Goal: Contribute content

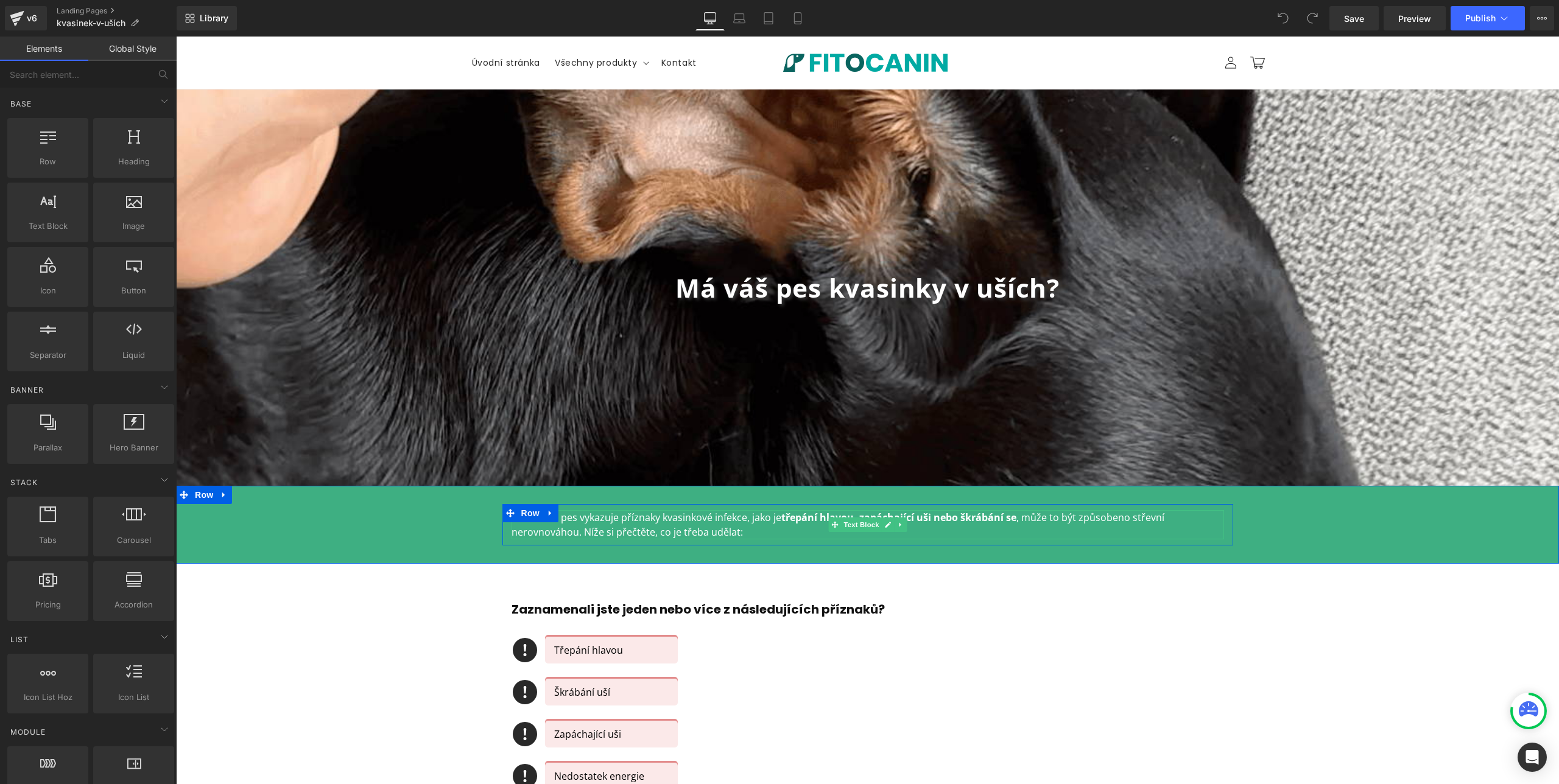
click at [933, 516] on strong ", zapáchající uši nebo škrábání se" at bounding box center [934, 517] width 162 height 14
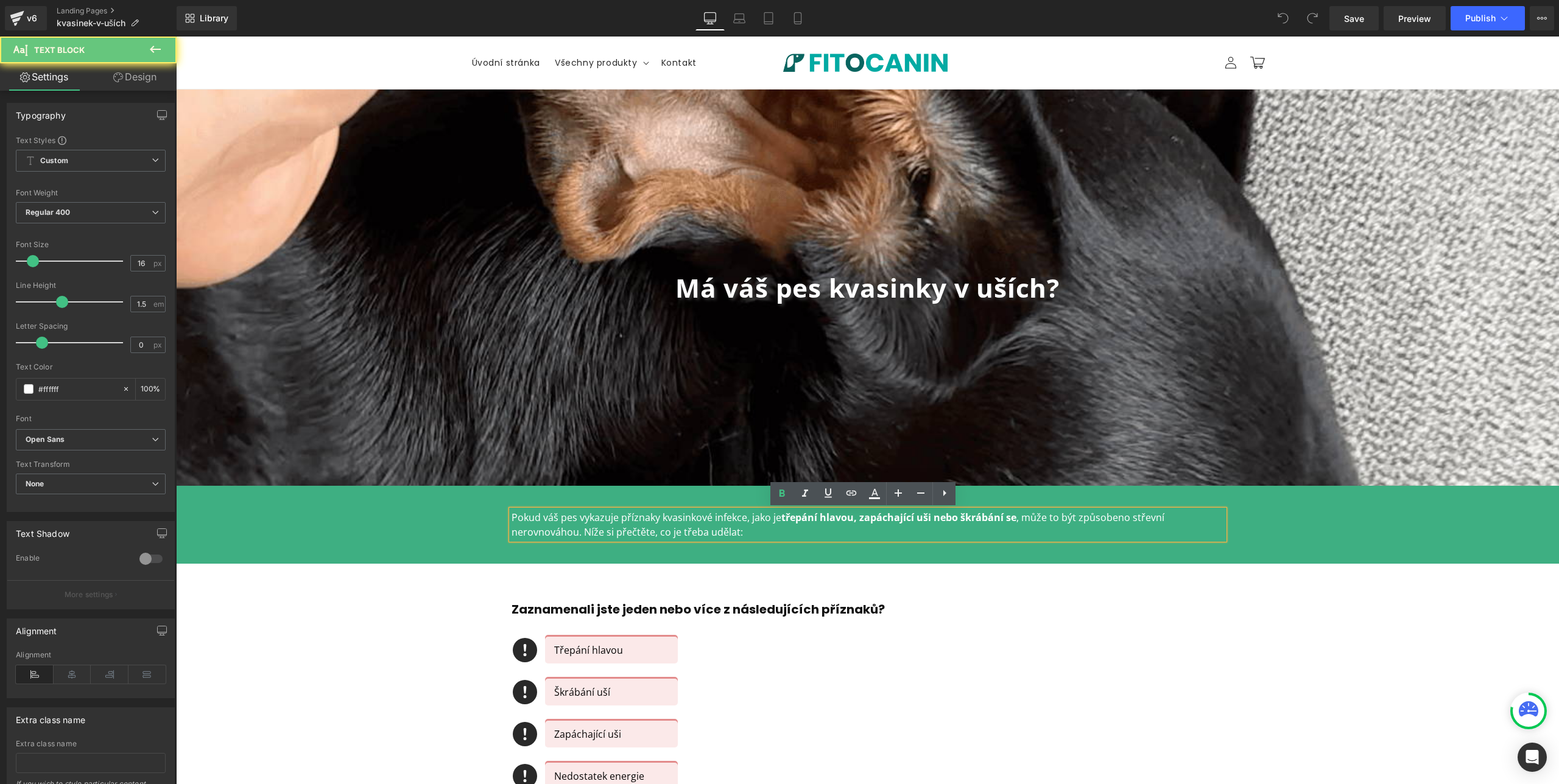
click at [933, 516] on strong ", zapáchající uši nebo škrábání se" at bounding box center [934, 517] width 162 height 14
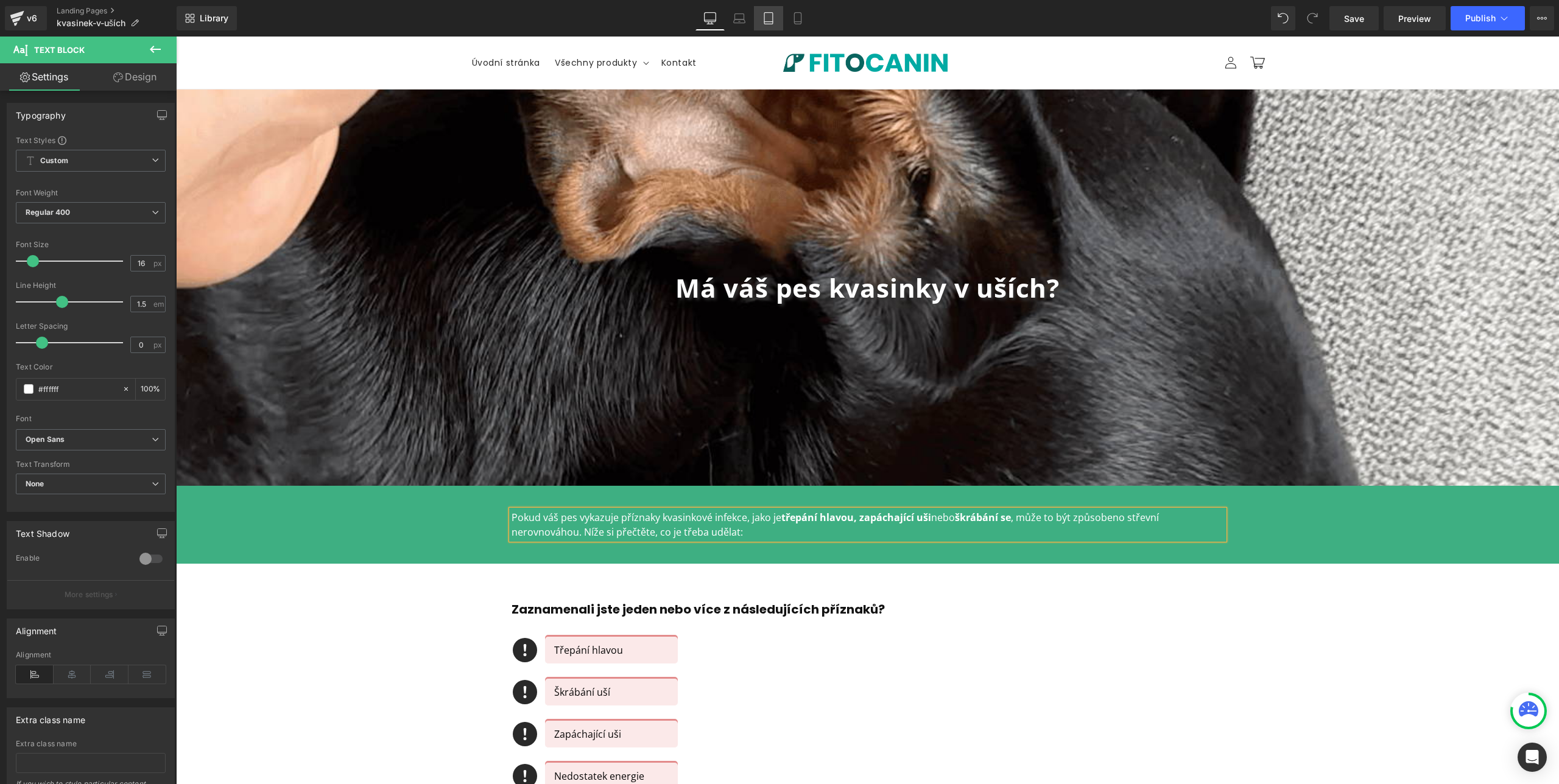
drag, startPoint x: 747, startPoint y: 25, endPoint x: 761, endPoint y: 22, distance: 14.3
click at [747, 25] on link "Laptop" at bounding box center [739, 18] width 29 height 24
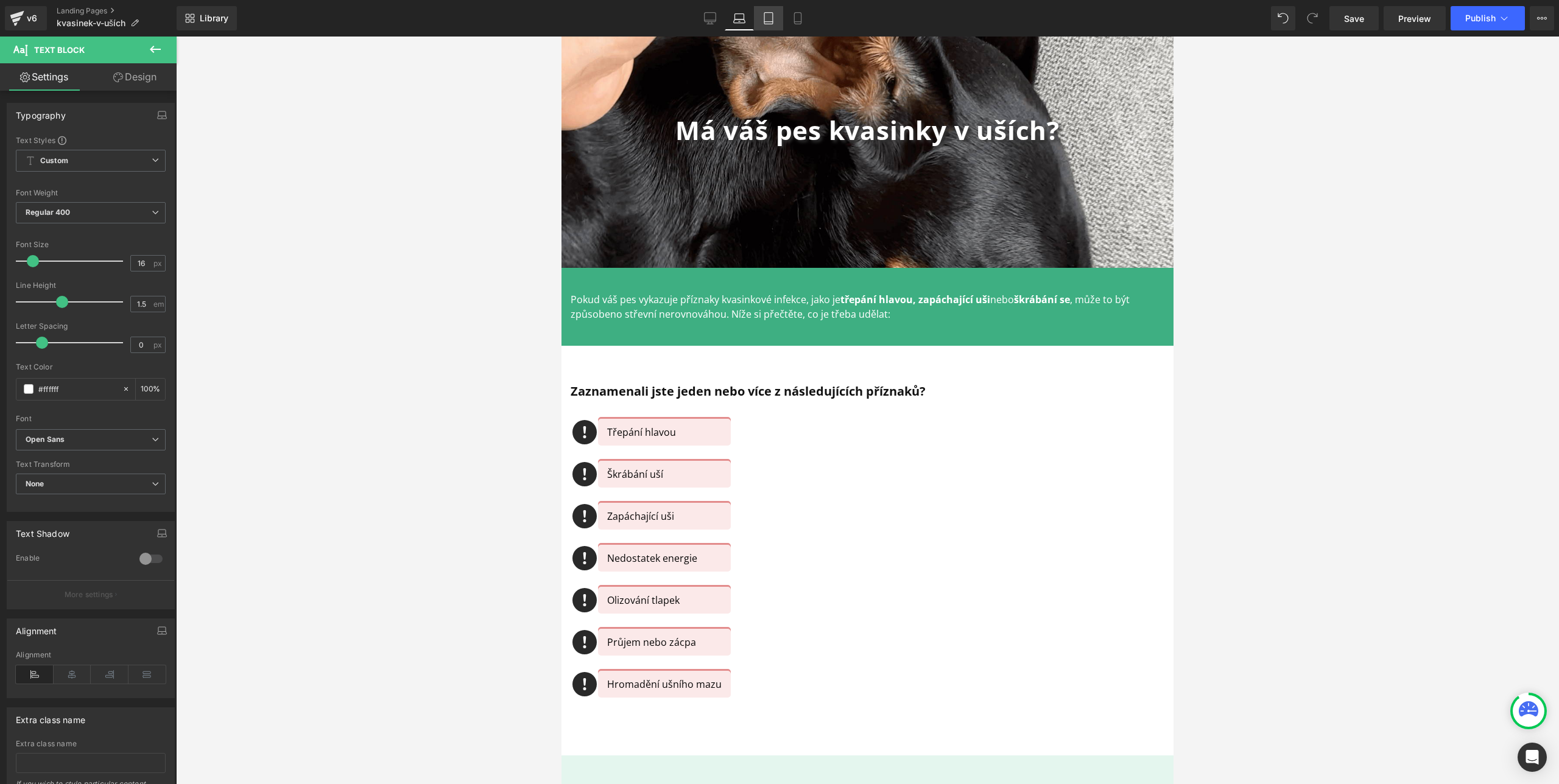
scroll to position [125, 0]
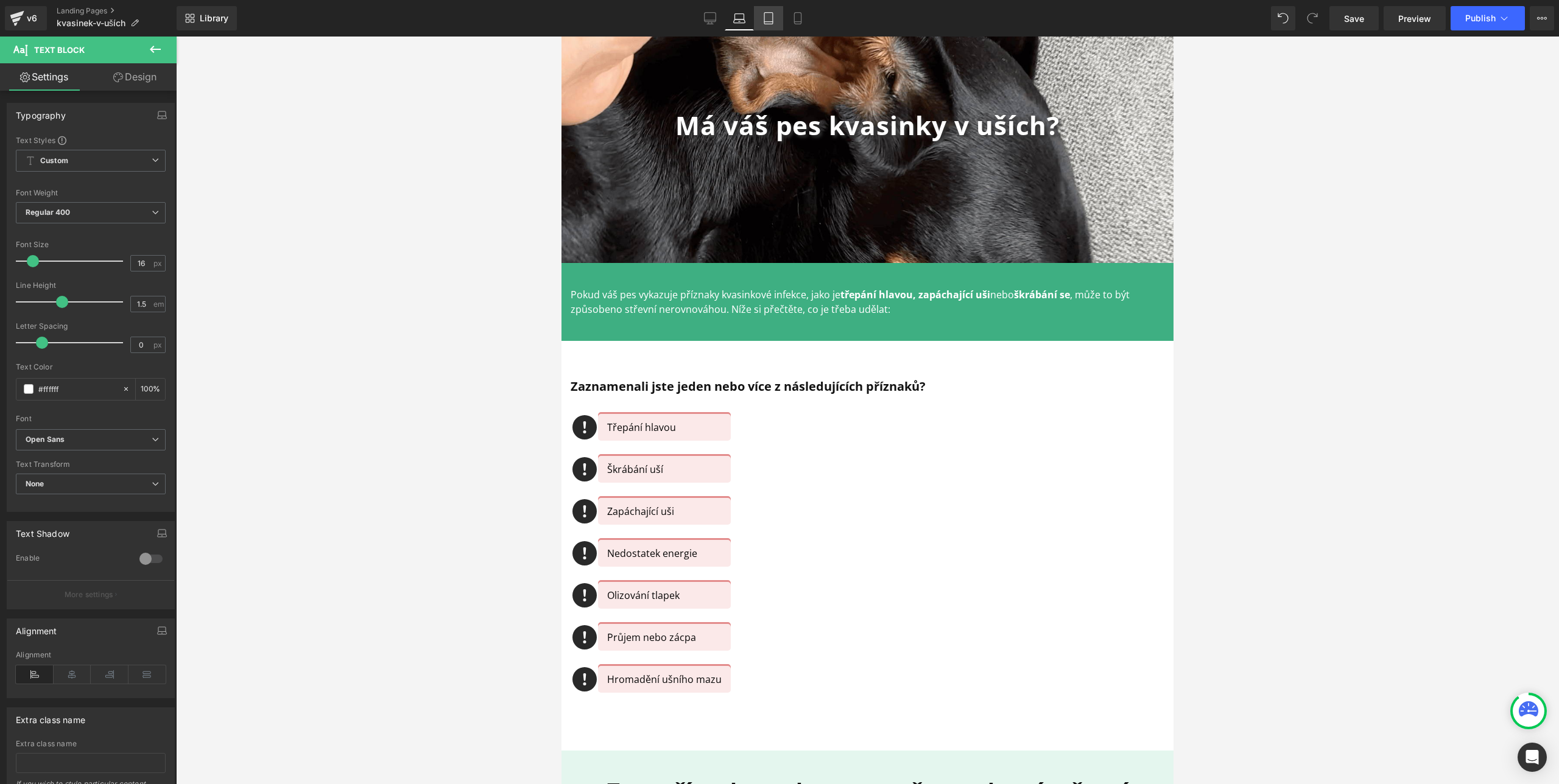
click at [771, 20] on icon at bounding box center [768, 17] width 12 height 12
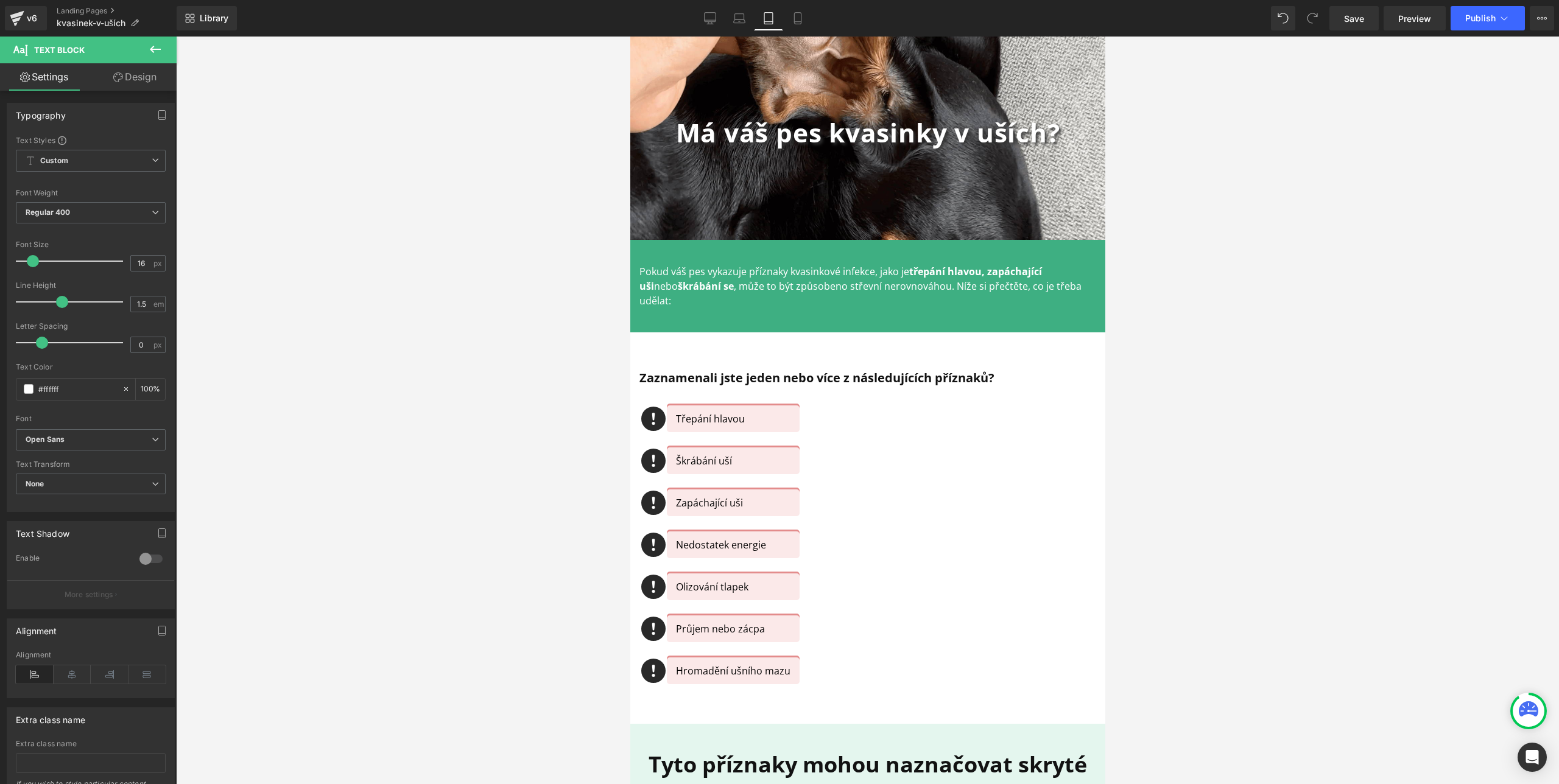
scroll to position [28, 0]
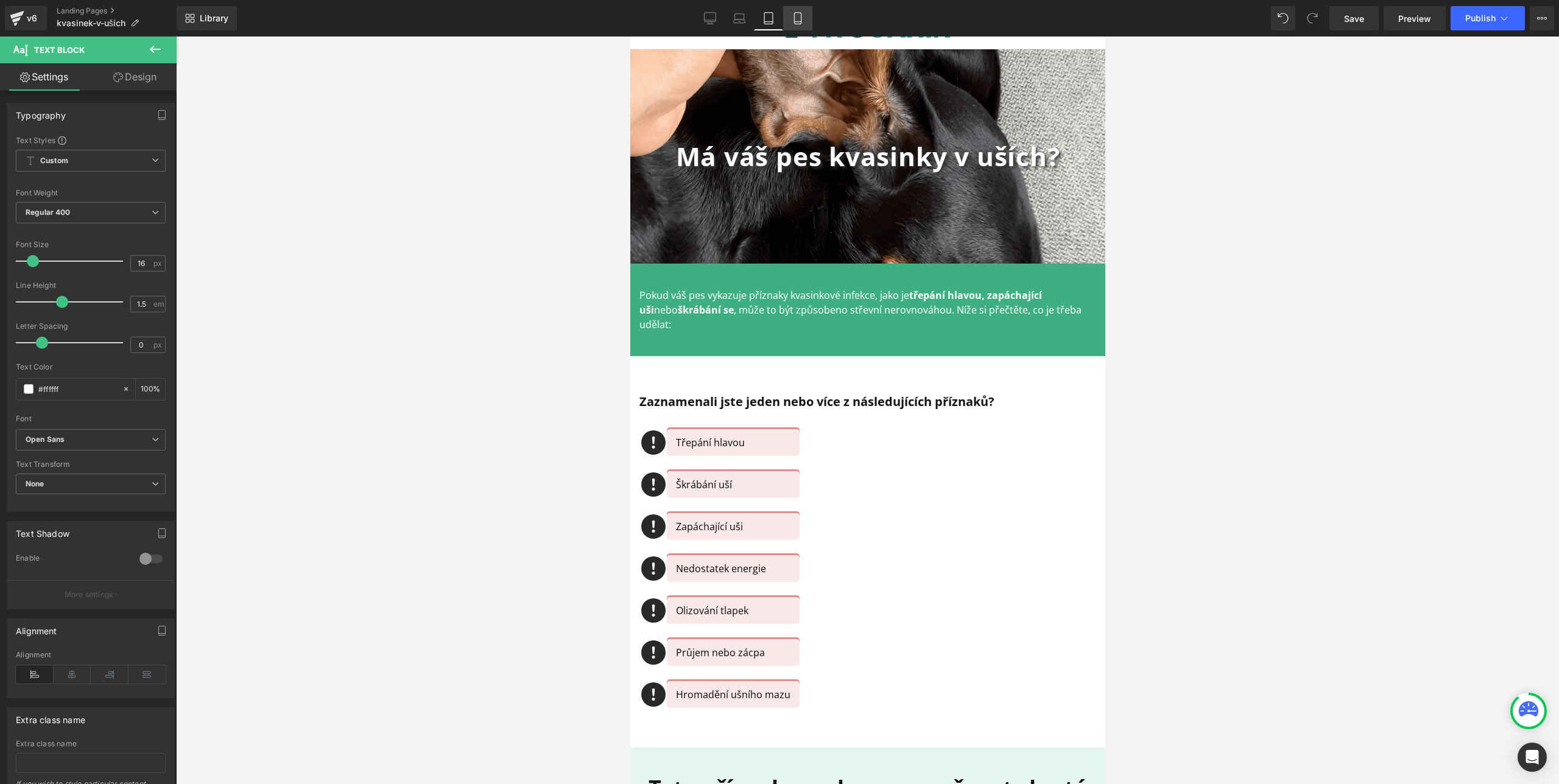
click at [793, 18] on icon at bounding box center [797, 17] width 12 height 12
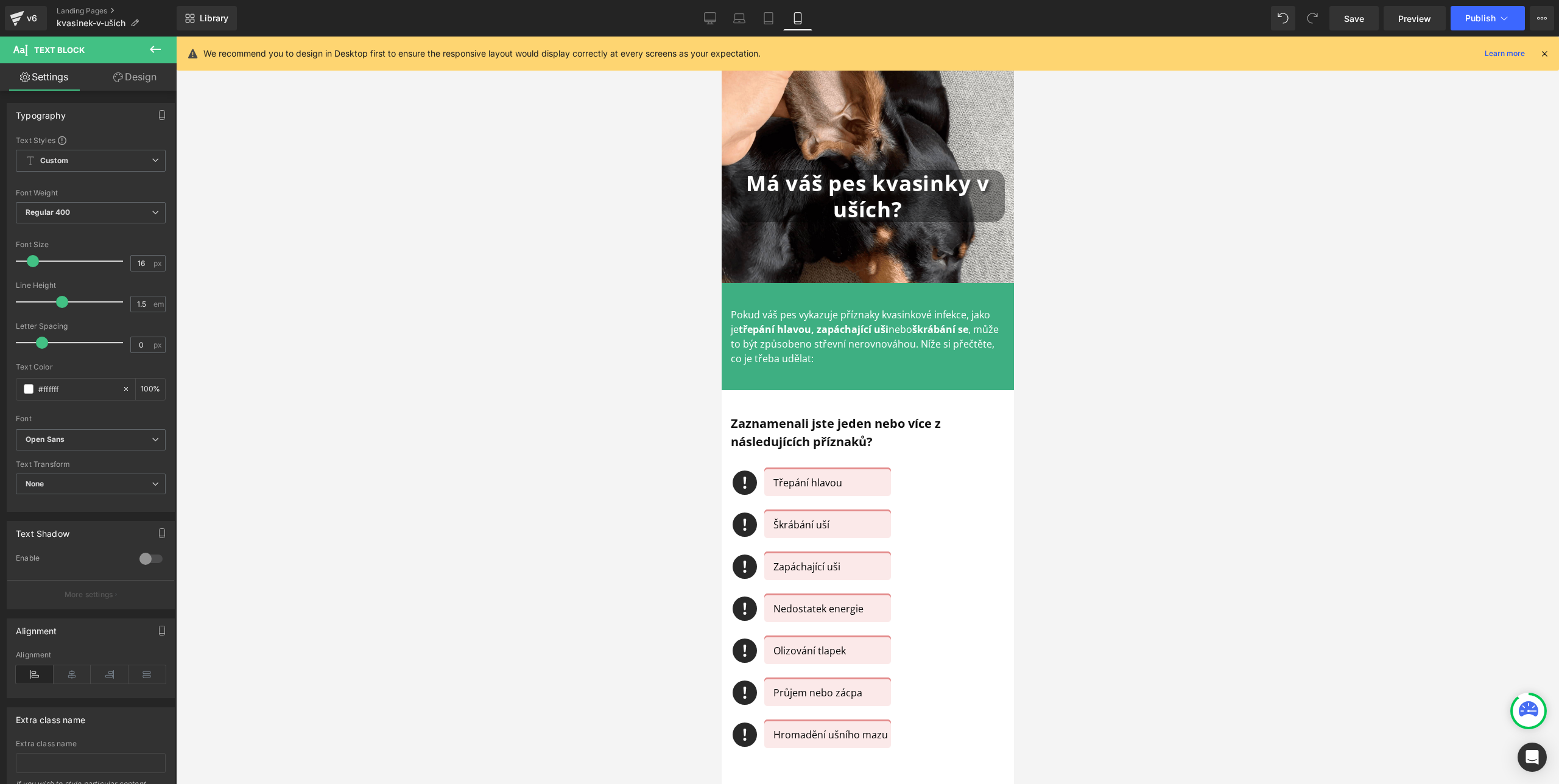
scroll to position [47, 0]
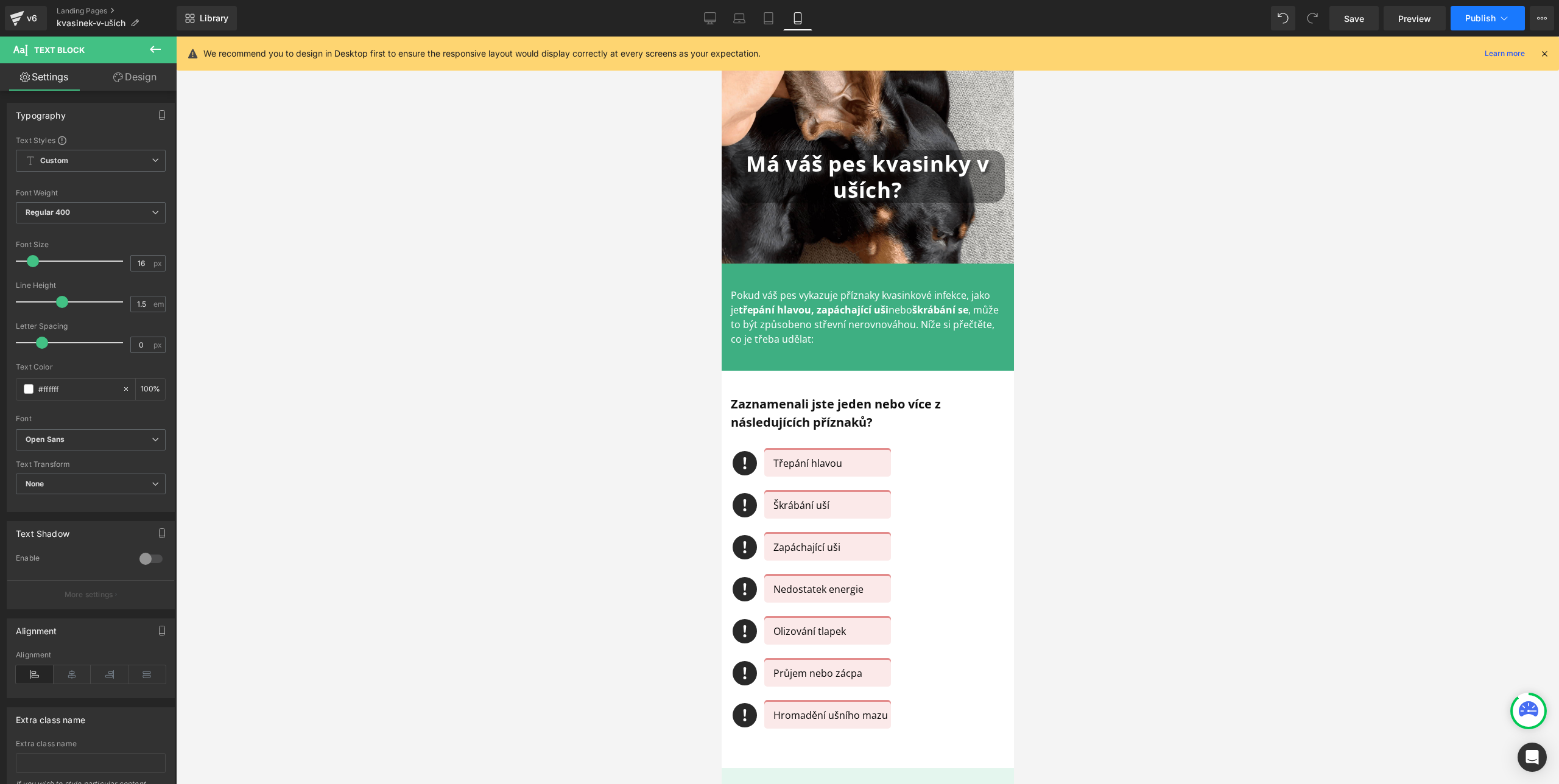
click at [1466, 18] on span "Publish" at bounding box center [1480, 18] width 31 height 10
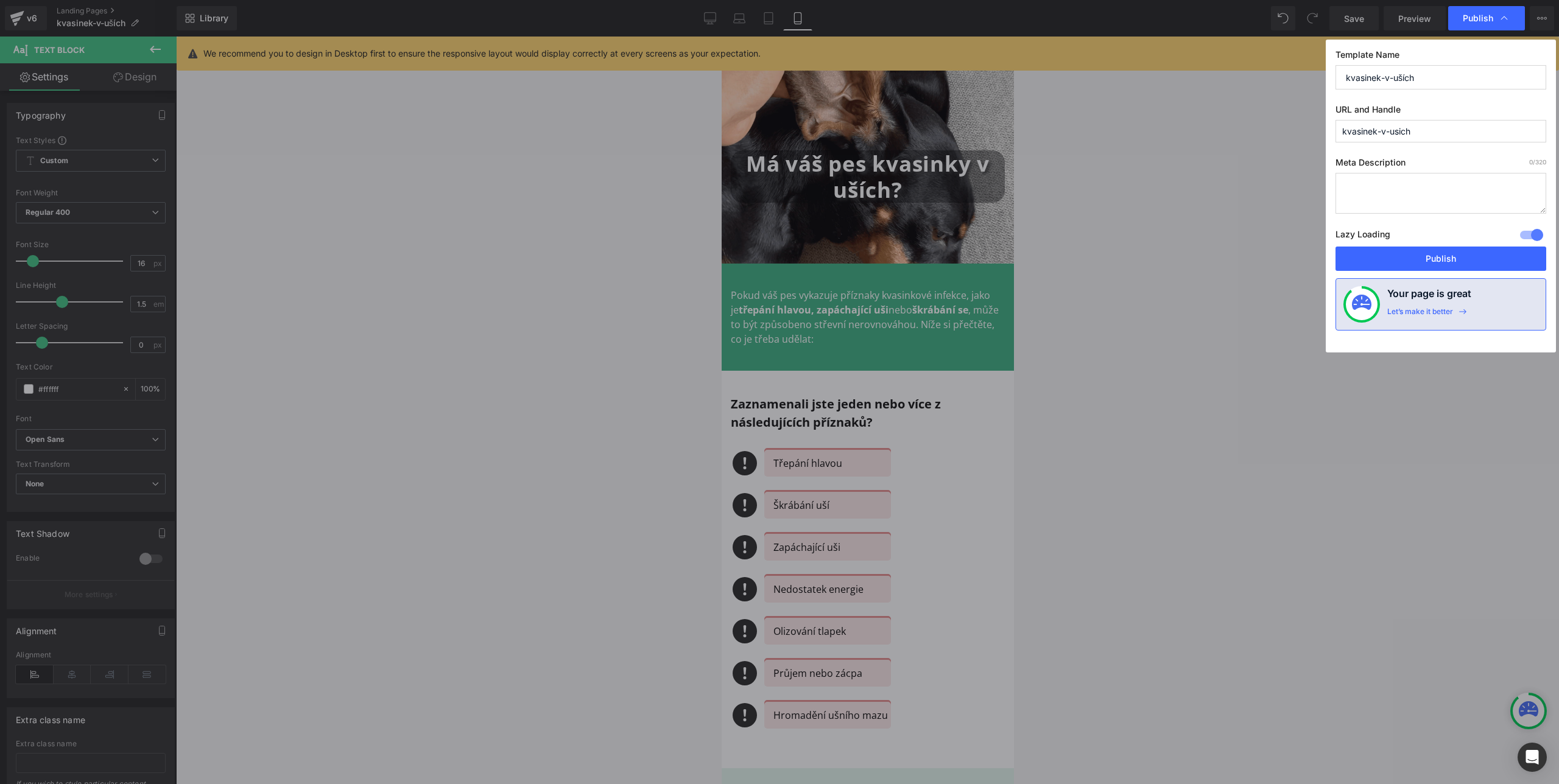
click at [1443, 257] on button "Publish" at bounding box center [1440, 258] width 210 height 24
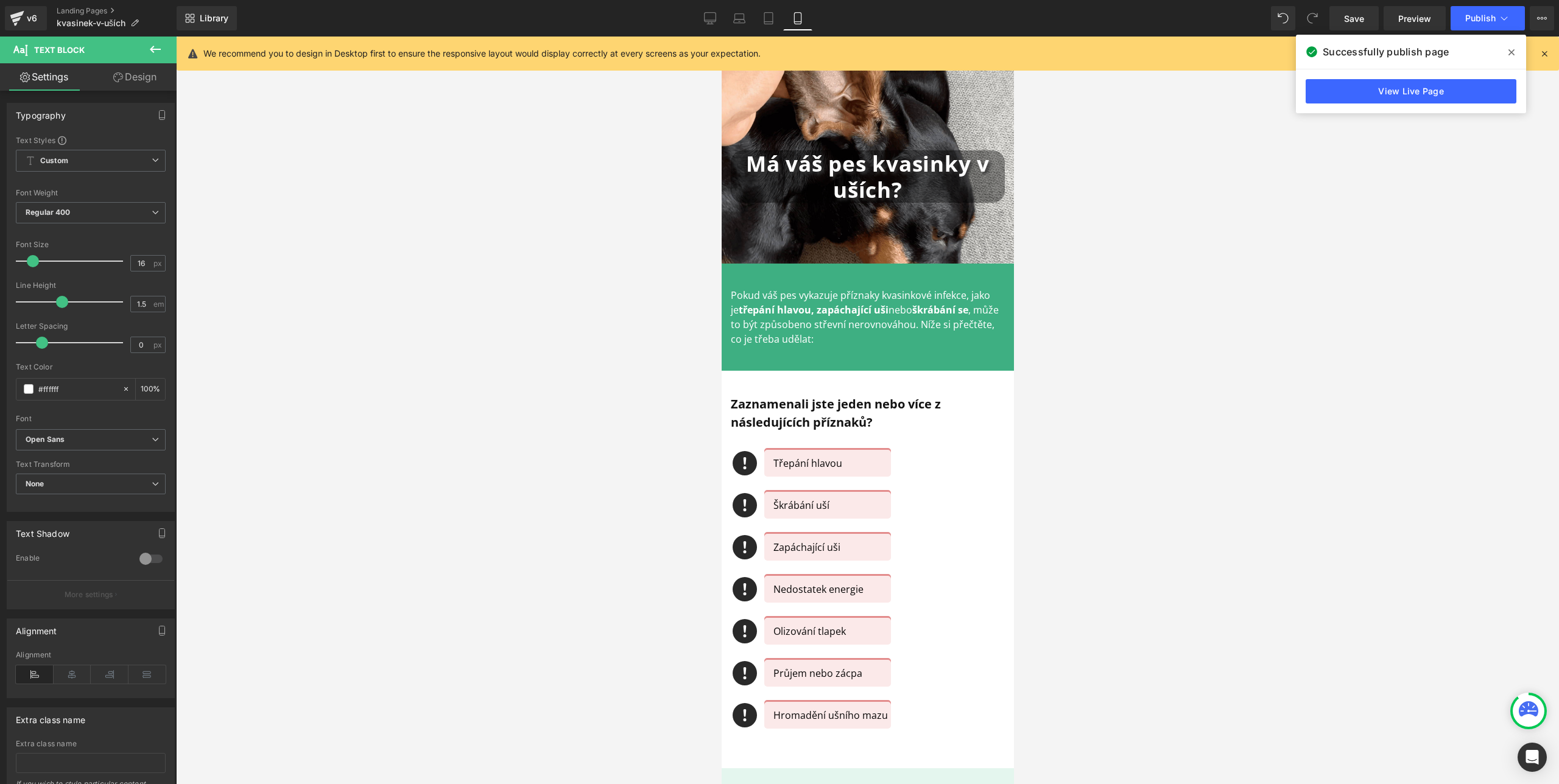
click at [1509, 52] on icon at bounding box center [1511, 52] width 6 height 10
